Goal: Complete application form

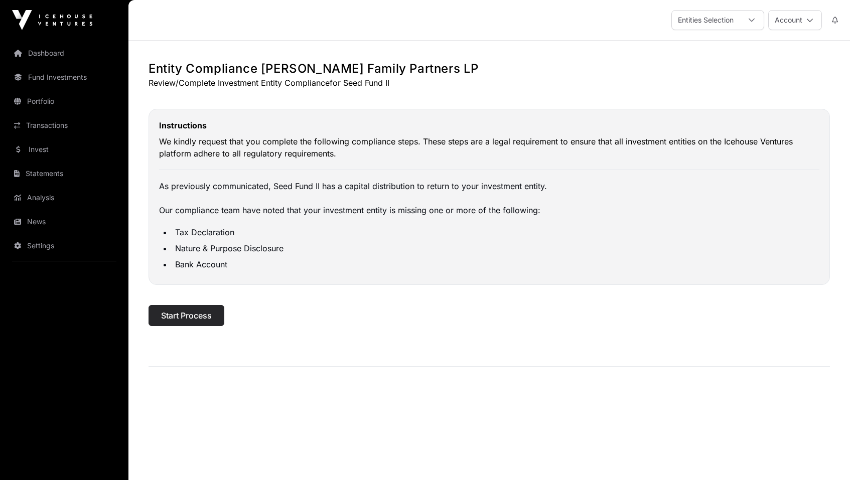
click at [180, 319] on span "Start Process" at bounding box center [186, 316] width 51 height 12
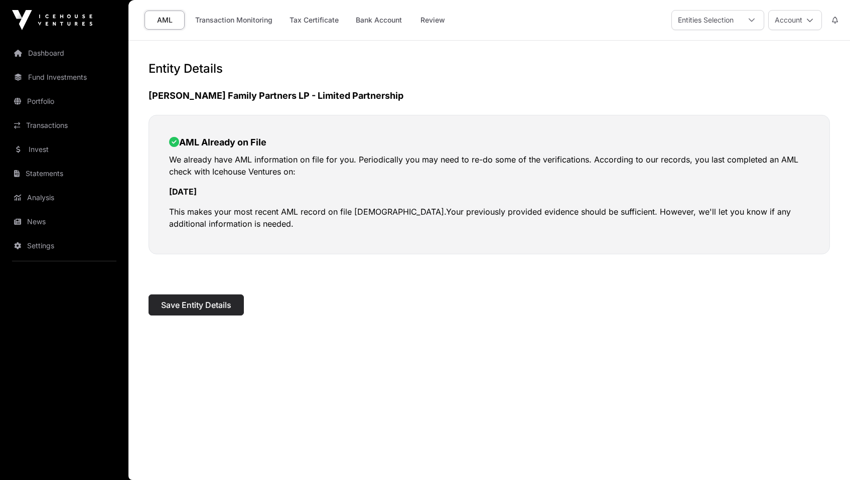
click at [188, 306] on span "Save Entity Details" at bounding box center [196, 305] width 70 height 12
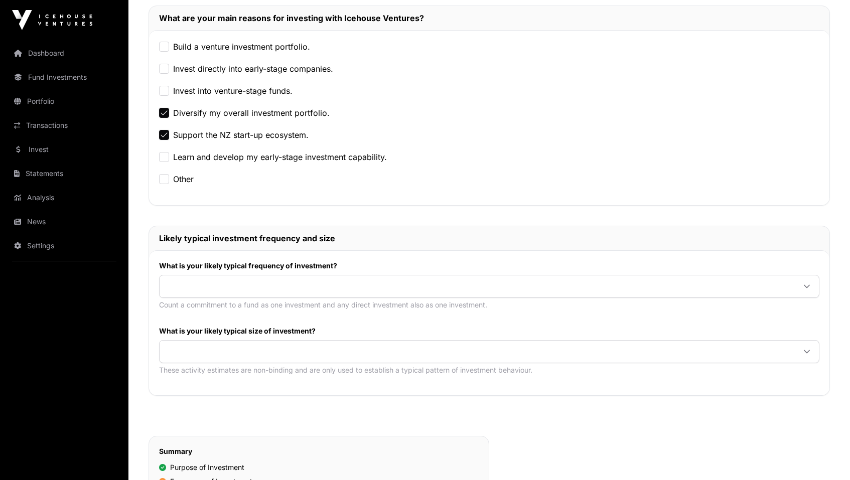
scroll to position [238, 0]
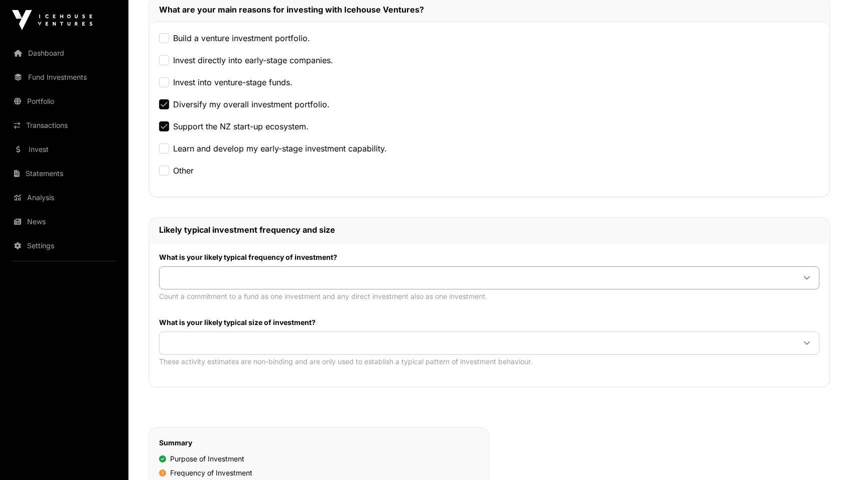
click at [205, 278] on span at bounding box center [477, 278] width 635 height 18
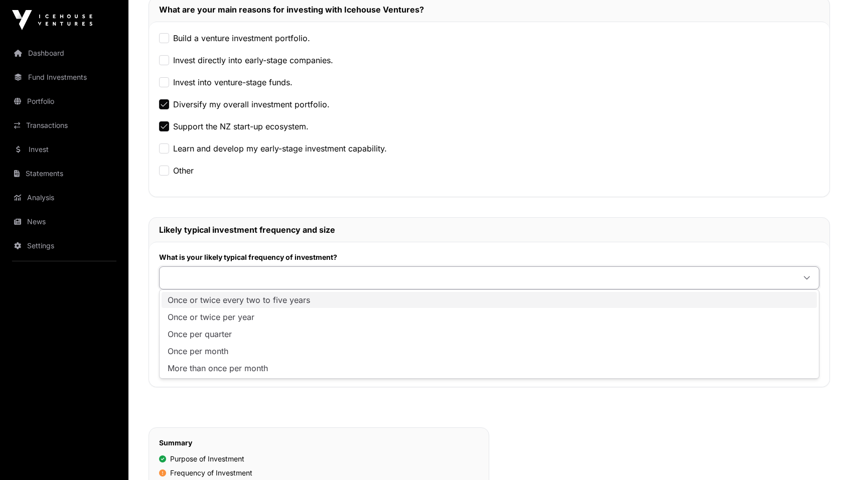
click at [207, 298] on span "Once or twice every two to five years" at bounding box center [239, 300] width 143 height 8
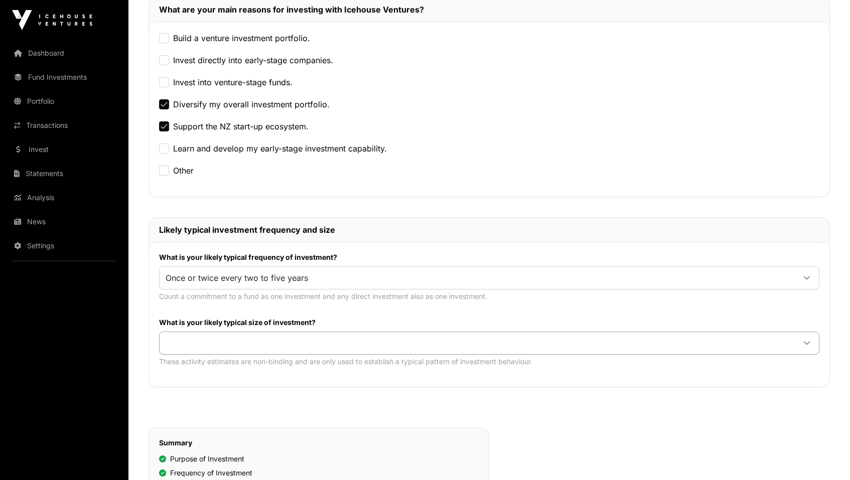
click at [198, 343] on span at bounding box center [477, 343] width 635 height 18
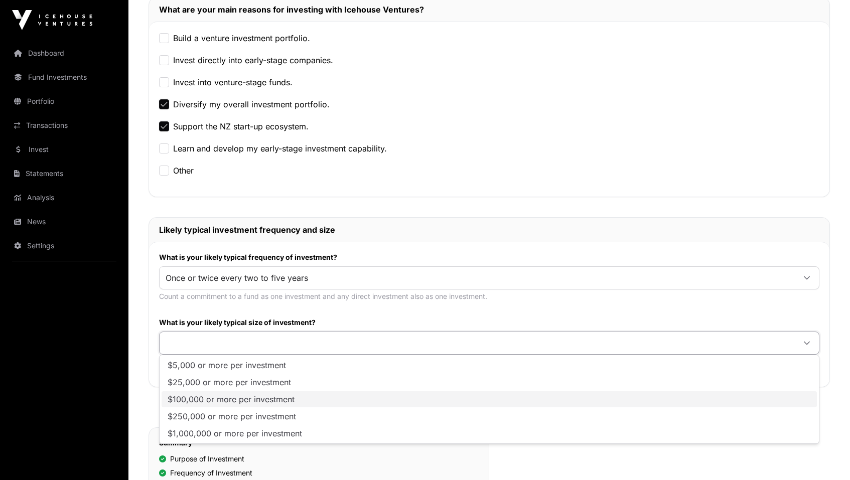
click at [198, 399] on span "$100,000 or more per investment" at bounding box center [231, 399] width 127 height 8
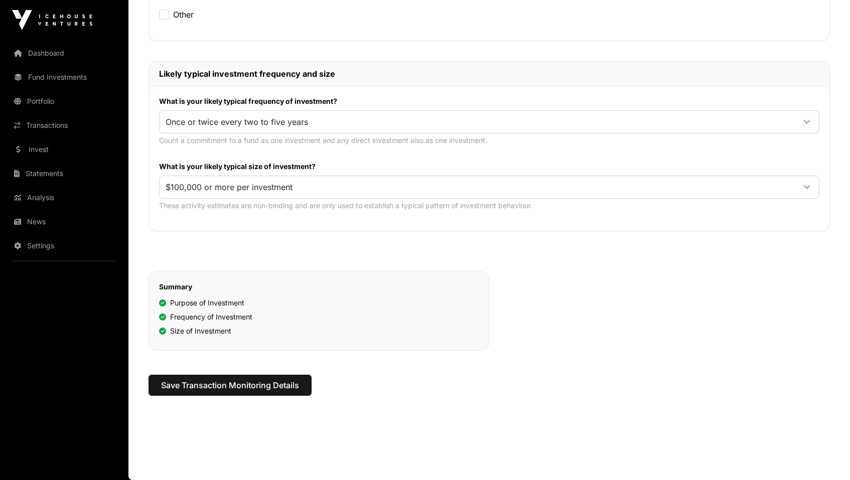
scroll to position [394, 0]
click at [189, 387] on span "Save Transaction Monitoring Details" at bounding box center [230, 385] width 138 height 12
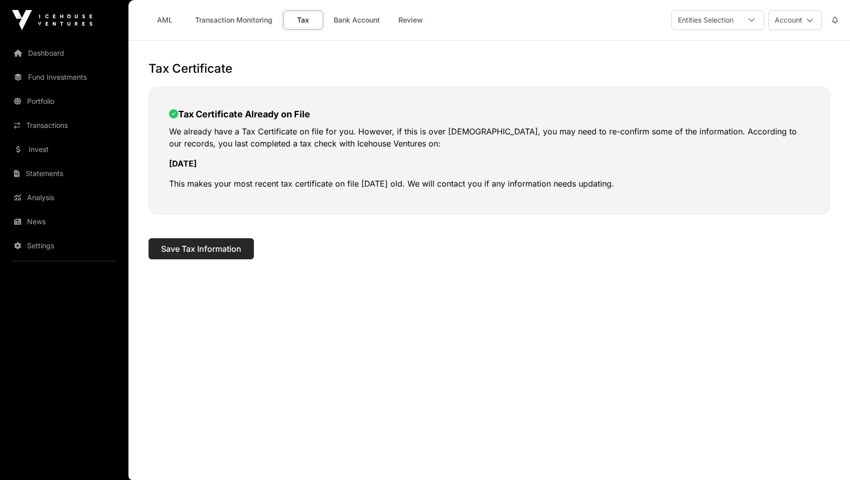
click at [193, 247] on span "Save Tax Information" at bounding box center [201, 249] width 80 height 12
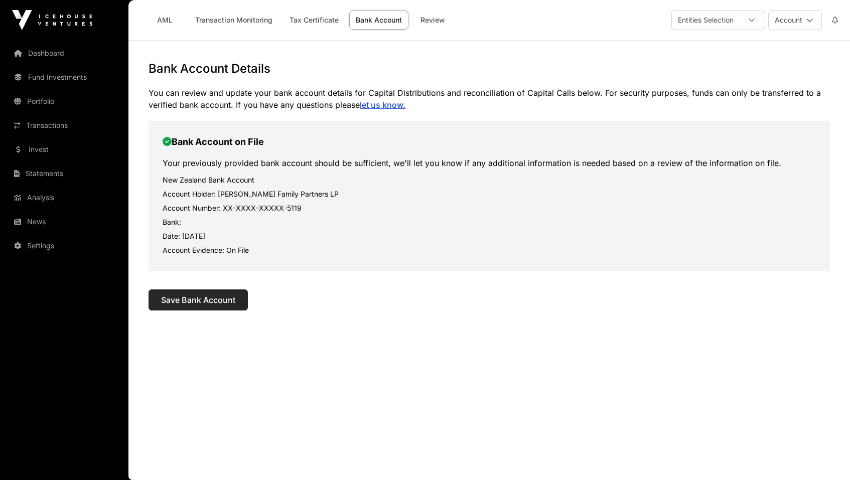
click at [191, 300] on span "Save Bank Account" at bounding box center [198, 300] width 74 height 12
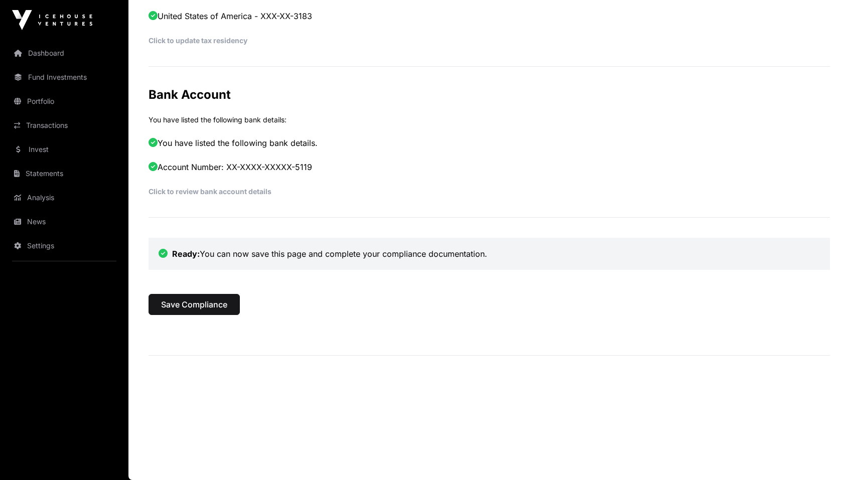
scroll to position [508, 0]
click at [182, 306] on span "Save Compliance" at bounding box center [194, 305] width 66 height 12
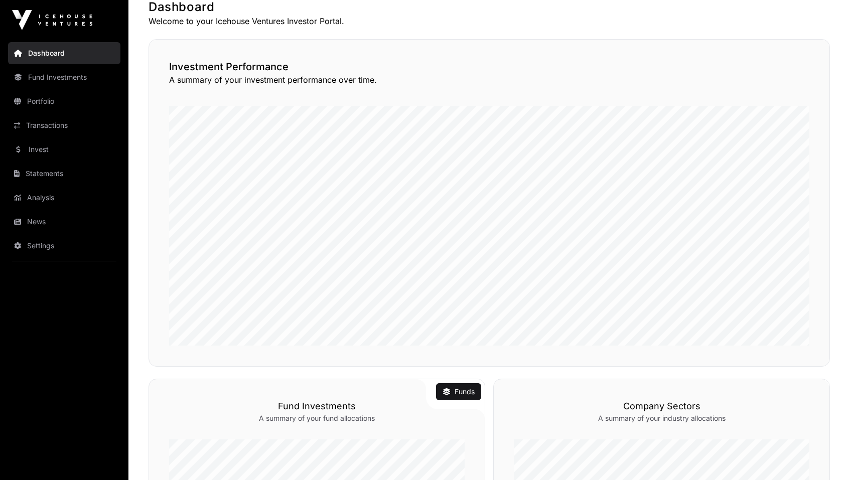
scroll to position [240, 0]
